Goal: Task Accomplishment & Management: Manage account settings

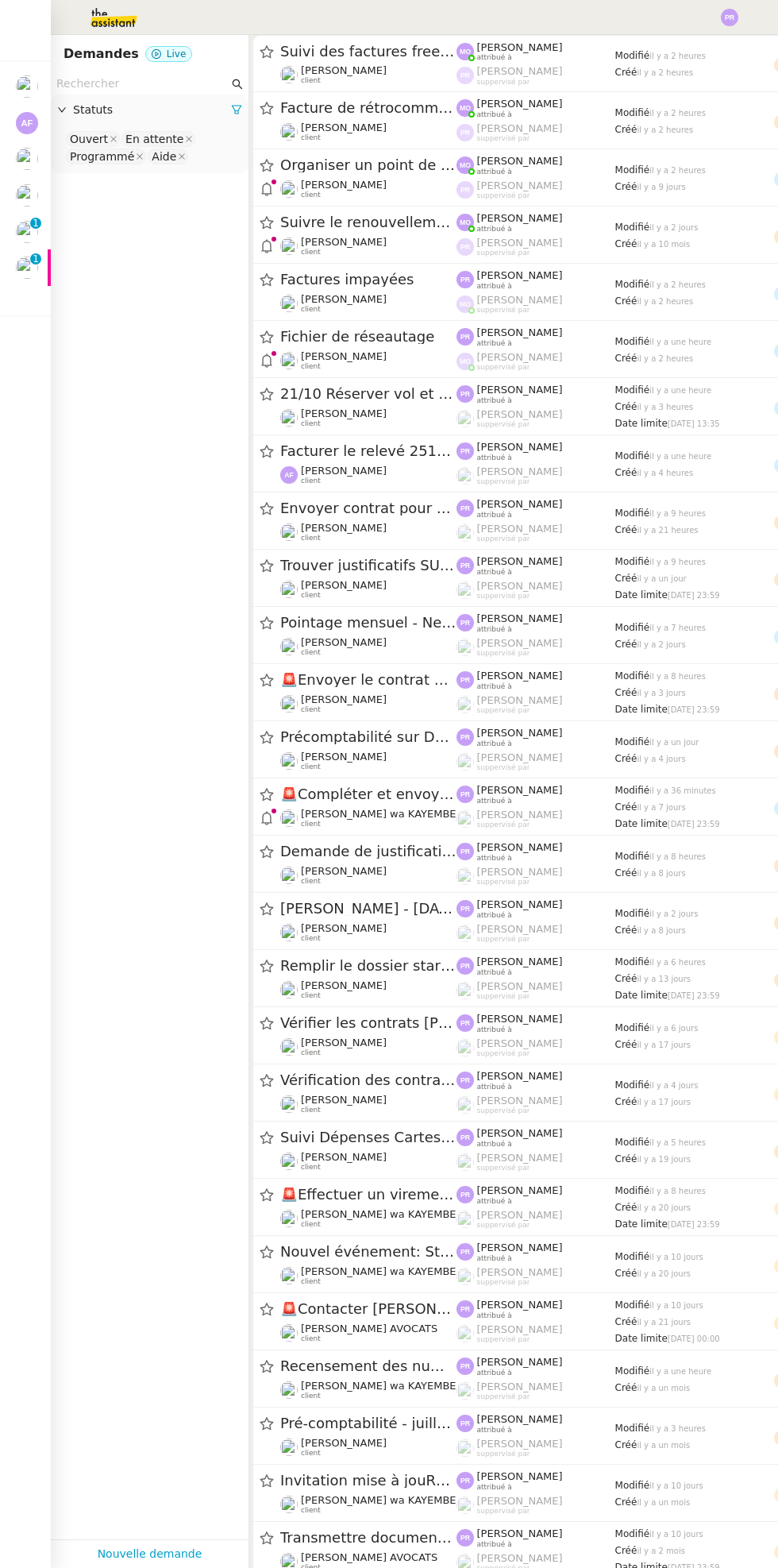
click at [36, 277] on div at bounding box center [26, 267] width 22 height 22
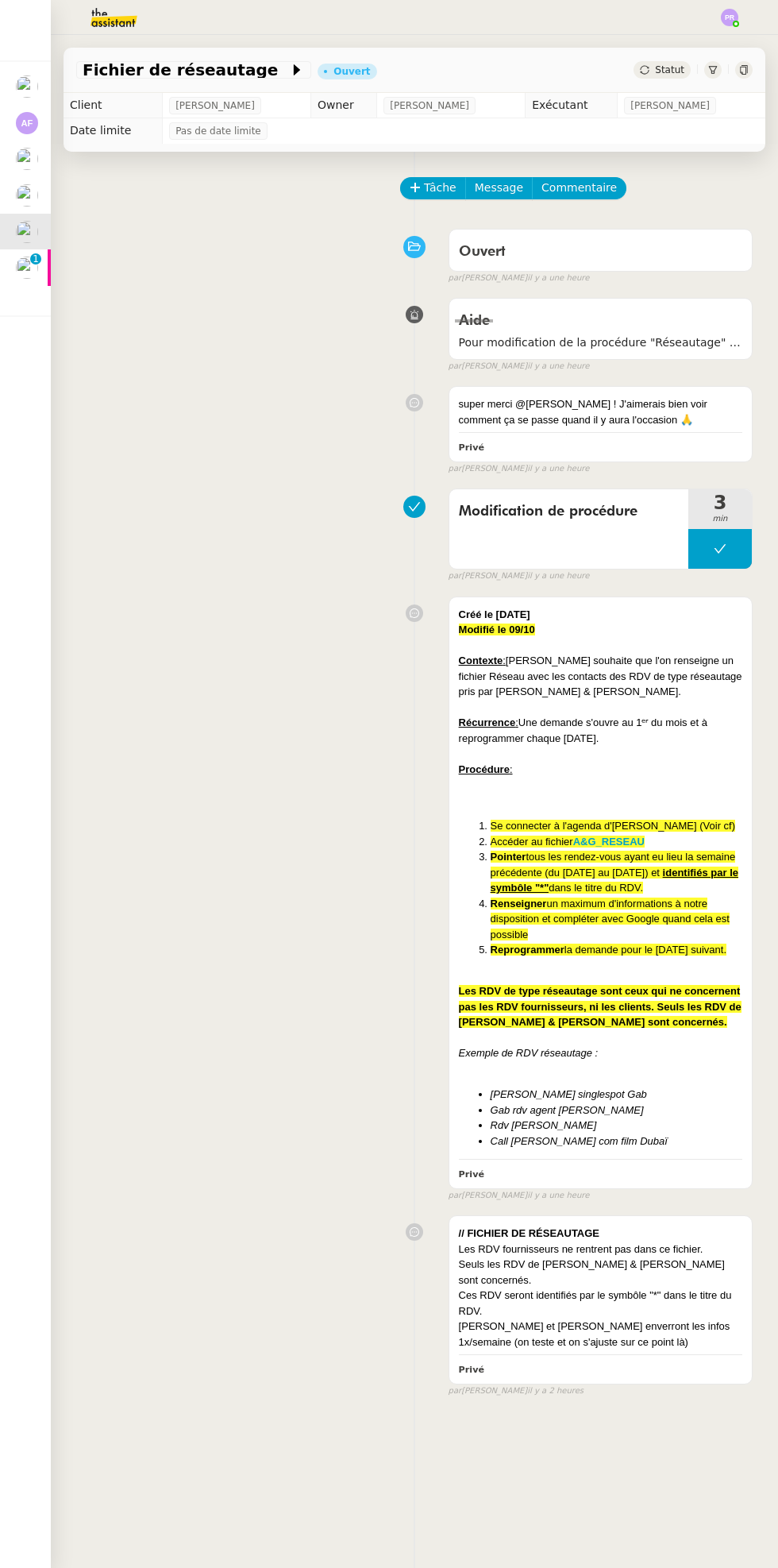
click at [26, 197] on img at bounding box center [26, 195] width 22 height 22
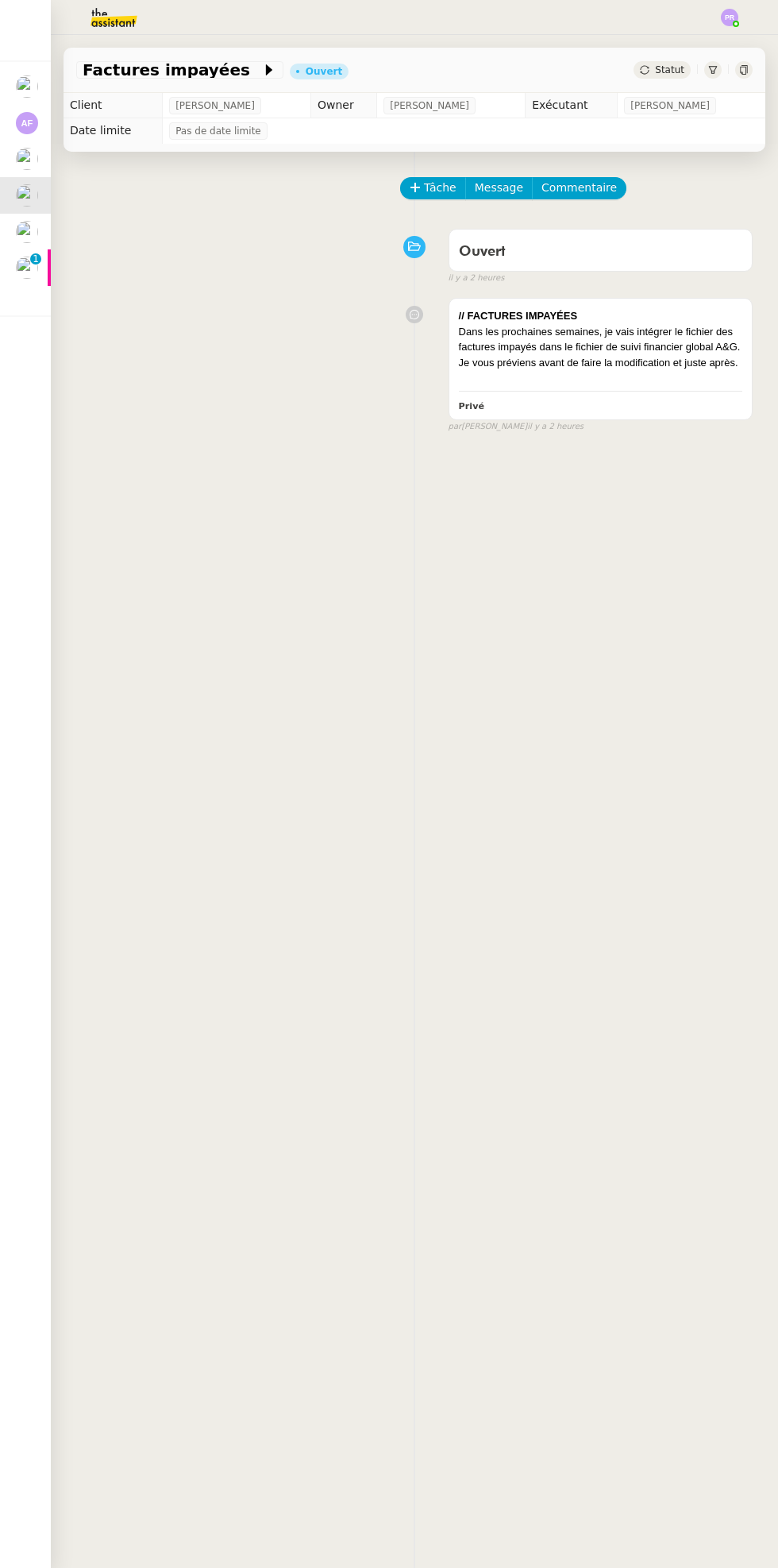
click at [21, 165] on img at bounding box center [26, 158] width 22 height 22
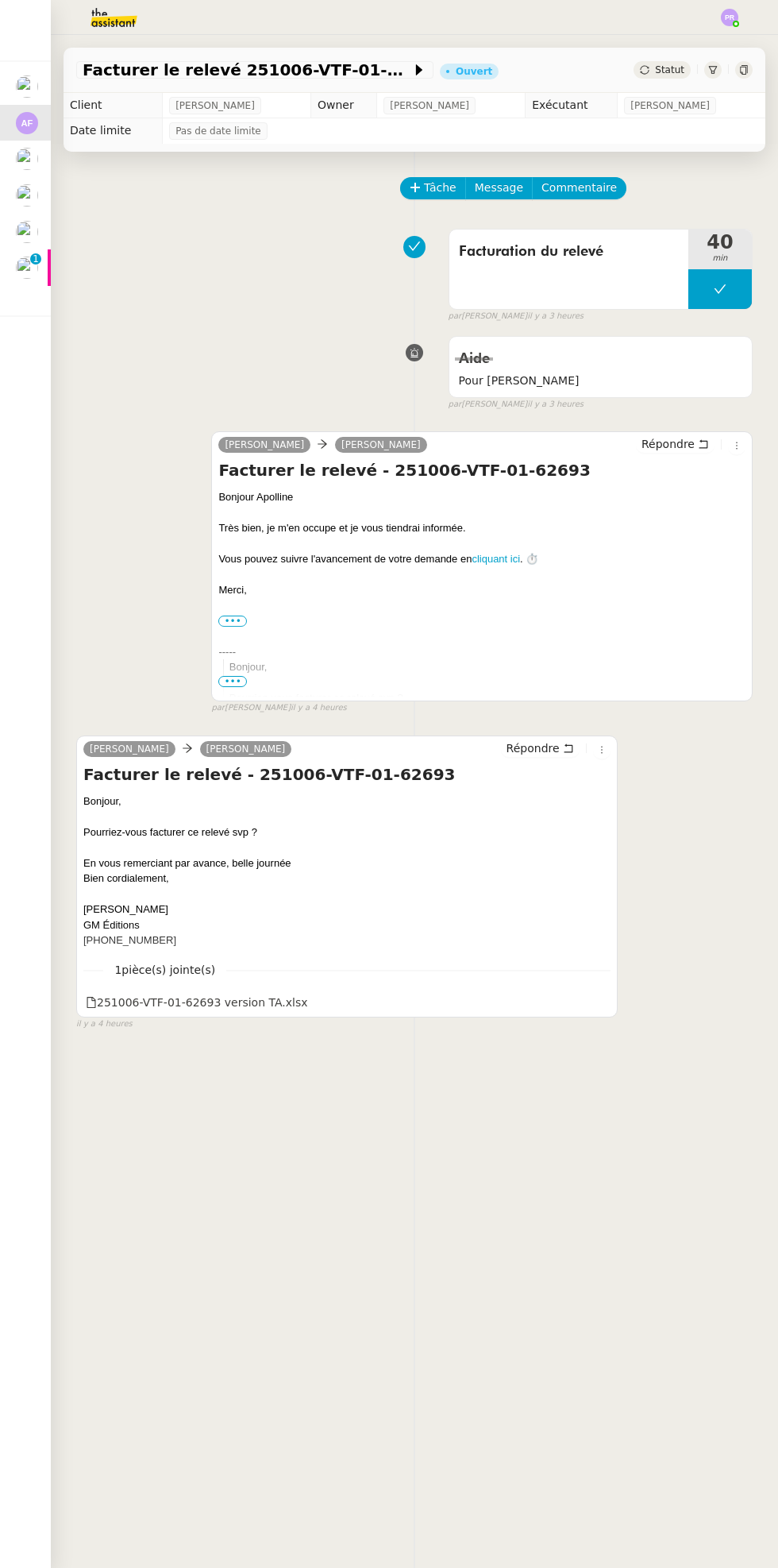
click at [0, 1341] on div "Mes demandes Pointage mensuel - Ne rien envoyer au client - voir procédure - [D…" at bounding box center [26, 801] width 51 height 1533
